Goal: Information Seeking & Learning: Find specific fact

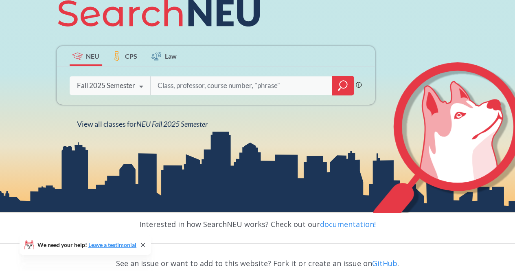
scroll to position [118, 0]
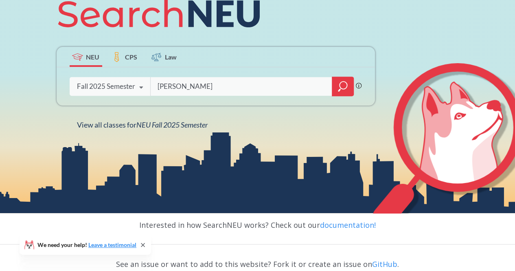
type input "[PERSON_NAME]"
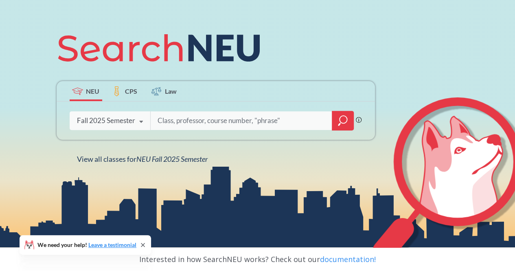
scroll to position [87, 0]
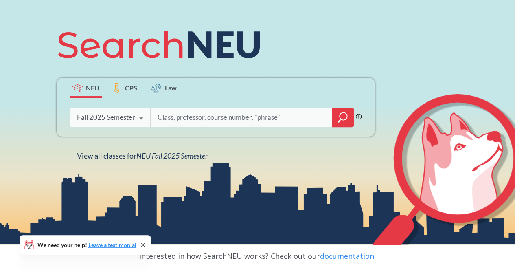
click at [227, 112] on input "search" at bounding box center [241, 117] width 169 height 17
type input "briana"
